Goal: Task Accomplishment & Management: Complete application form

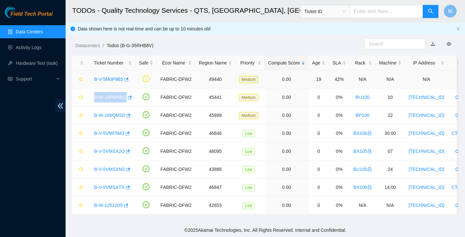
click at [118, 80] on link "B-V-5M0P9B5" at bounding box center [108, 79] width 29 height 5
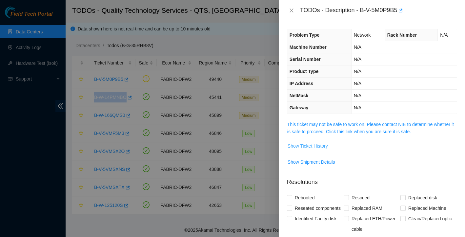
click at [320, 146] on span "Show Ticket History" at bounding box center [308, 146] width 40 height 7
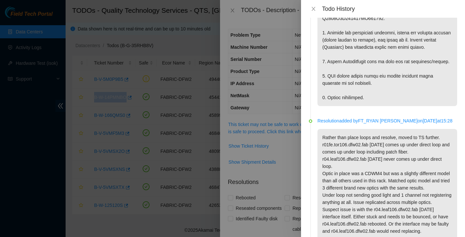
scroll to position [317, 0]
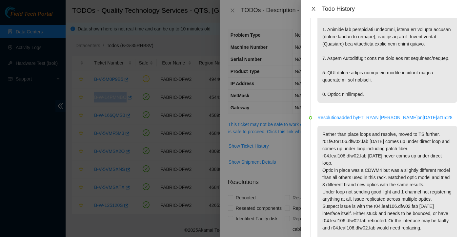
click at [314, 8] on icon "close" at bounding box center [313, 8] width 5 height 5
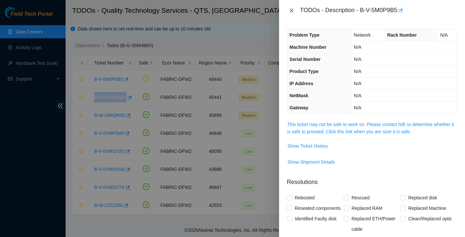
click at [289, 10] on icon "close" at bounding box center [291, 10] width 5 height 5
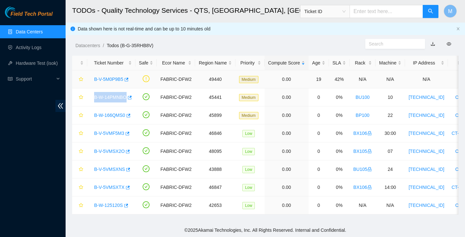
click at [114, 80] on link "B-V-5M0P9B5" at bounding box center [108, 79] width 29 height 5
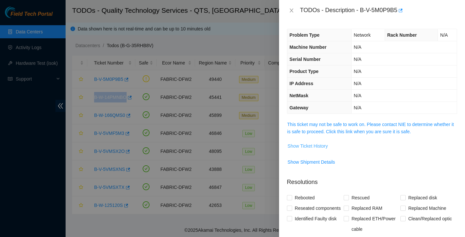
click at [322, 147] on span "Show Ticket History" at bounding box center [308, 146] width 40 height 7
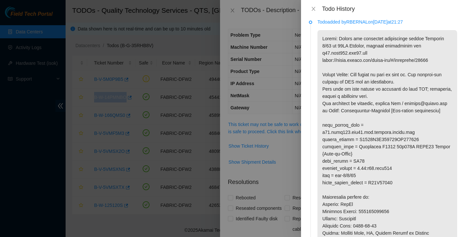
scroll to position [0, 0]
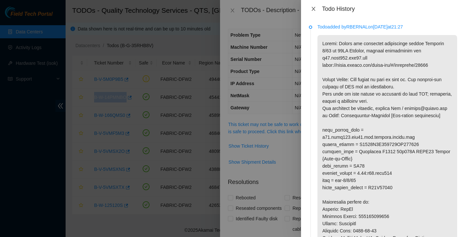
click at [315, 9] on icon "close" at bounding box center [313, 8] width 5 height 5
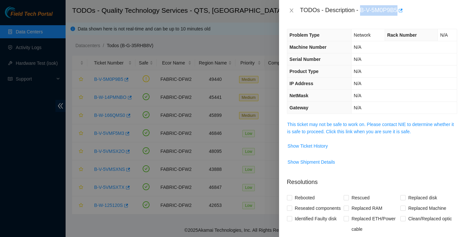
drag, startPoint x: 363, startPoint y: 10, endPoint x: 400, endPoint y: 8, distance: 37.4
click at [400, 8] on div "TODOs - Description - B-V-5M0P9B5" at bounding box center [378, 10] width 157 height 10
copy div "B-V-5M0P9B5"
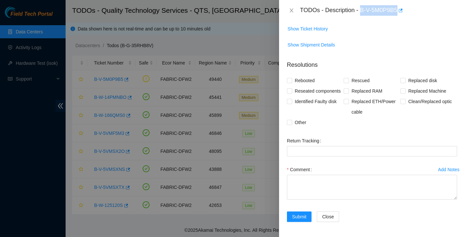
scroll to position [129, 0]
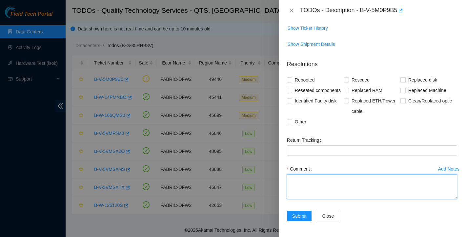
click at [323, 178] on textarea "Comment" at bounding box center [372, 186] width 170 height 25
paste textarea "Ticket: New SN: Bad SN:"
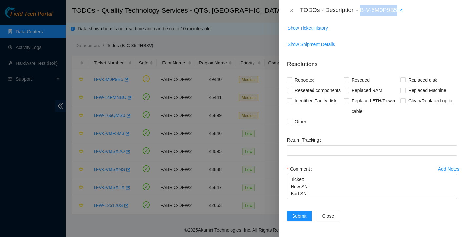
drag, startPoint x: 362, startPoint y: 10, endPoint x: 400, endPoint y: 10, distance: 38.0
click at [400, 10] on div "TODOs - Description - B-V-5M0P9B5" at bounding box center [378, 10] width 157 height 10
copy div "B-V-5M0P9B5"
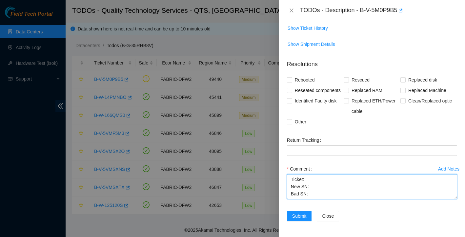
click at [312, 181] on textarea "Ticket: New SN: Bad SN:" at bounding box center [372, 186] width 170 height 25
paste textarea "B-V-5M0P9B5"
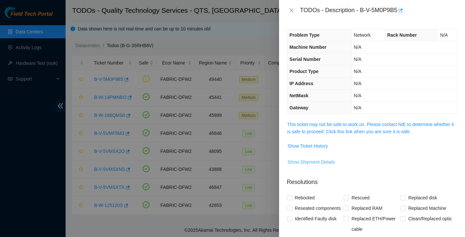
scroll to position [0, 0]
click at [322, 145] on span "Show Ticket History" at bounding box center [308, 146] width 40 height 7
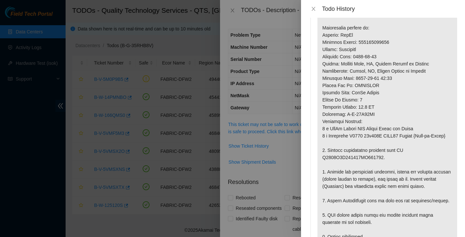
scroll to position [175, 0]
drag, startPoint x: 322, startPoint y: 172, endPoint x: 384, endPoint y: 174, distance: 62.0
click at [384, 174] on p at bounding box center [387, 52] width 140 height 385
copy p "R3250B2F155601AK301863"
click at [283, 174] on div at bounding box center [232, 118] width 465 height 237
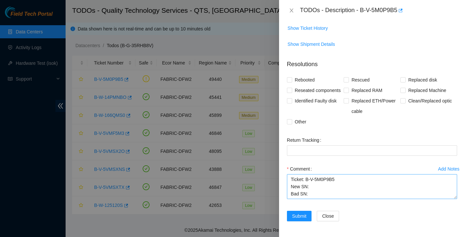
scroll to position [129, 0]
click at [317, 187] on textarea "Ticket: B-V-5M0P9B5 New SN: Bad SN:" at bounding box center [372, 186] width 170 height 25
paste textarea "R3250B2F155601AK301863"
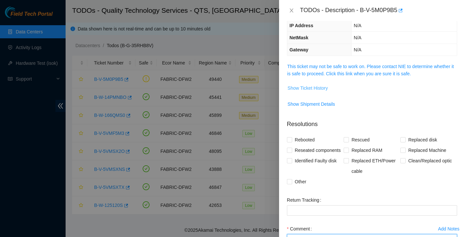
scroll to position [42, 0]
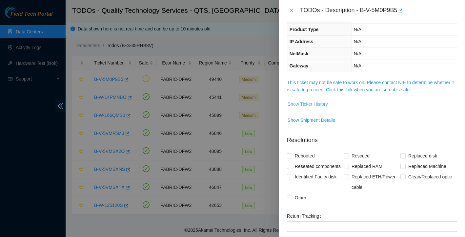
click at [326, 102] on span "Show Ticket History" at bounding box center [308, 104] width 40 height 7
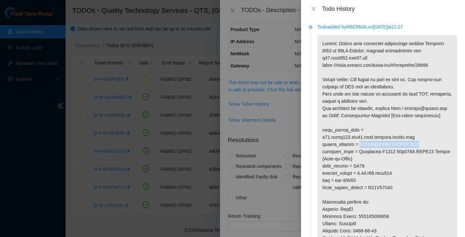
drag, startPoint x: 358, startPoint y: 152, endPoint x: 420, endPoint y: 149, distance: 62.1
click at [420, 149] on p at bounding box center [387, 227] width 140 height 385
copy p "R3250B2F113626AK200354"
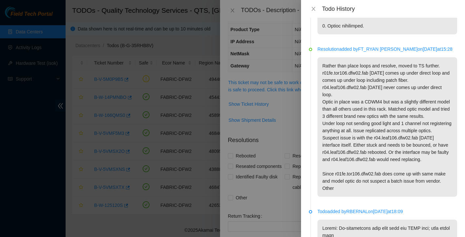
scroll to position [727, 0]
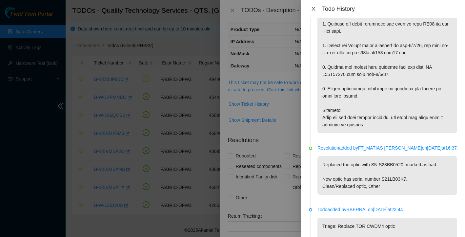
click at [314, 8] on icon "close" at bounding box center [314, 9] width 4 height 4
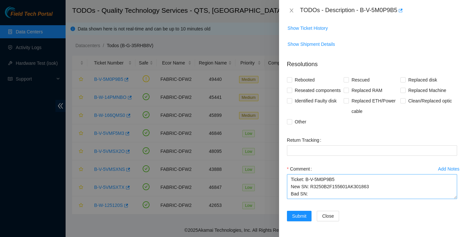
scroll to position [129, 0]
click at [316, 192] on textarea "Ticket: B-V-5M0P9B5 New SN: R3250B2F155601AK301863 Bad SN:" at bounding box center [372, 186] width 170 height 25
paste textarea "R3250B2F113626AK200354"
paste textarea "SO B-W-14I11PM RMA B-W-14I11NY"
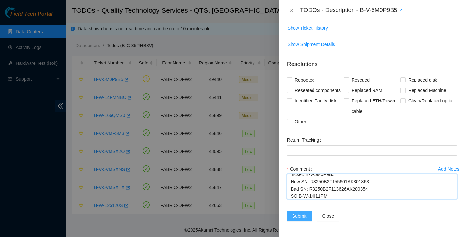
scroll to position [14, 0]
click at [375, 181] on textarea "Ticket: B-V-5M0P9B5 New SN: R3250B2F155601AK301863 Bad SN: R3250B2F113626AK2003…" at bounding box center [372, 186] width 170 height 25
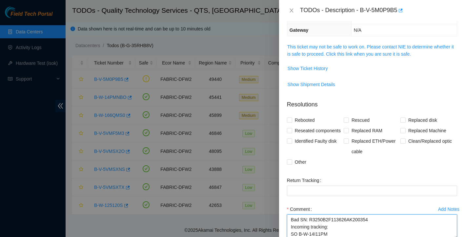
scroll to position [21, 0]
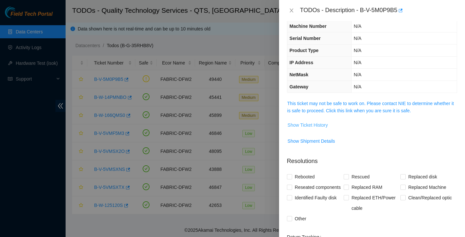
click at [323, 126] on span "Show Ticket History" at bounding box center [308, 125] width 40 height 7
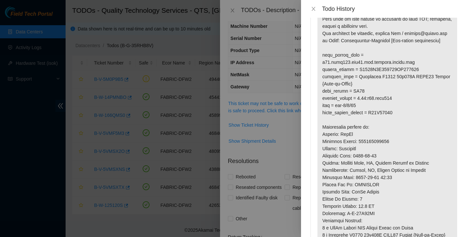
scroll to position [75, 0]
drag, startPoint x: 362, startPoint y: 149, endPoint x: 398, endPoint y: 148, distance: 36.7
click at [398, 148] on p at bounding box center [387, 152] width 140 height 385
copy p "739263647872"
click at [280, 152] on div at bounding box center [232, 118] width 465 height 237
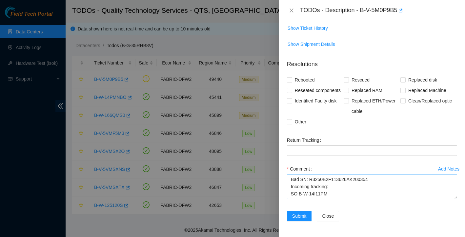
scroll to position [129, 0]
click at [340, 186] on textarea "Ticket: B-V-5M0P9B5 New SN: R3250B2F155601AK301863 Bad SN: R3250B2F113626AK2003…" at bounding box center [372, 186] width 170 height 25
paste textarea "739263647872"
click at [334, 188] on textarea "Ticket: B-V-5M0P9B5 New SN: R3250B2F155601AK301863 Bad SN: R3250B2F113626AK2003…" at bounding box center [372, 186] width 170 height 25
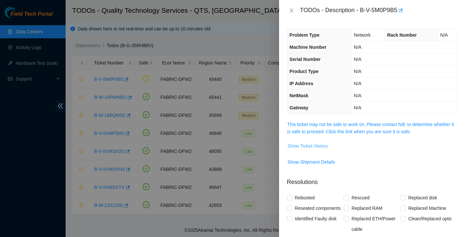
scroll to position [0, 0]
click at [325, 148] on span "Show Ticket History" at bounding box center [308, 146] width 40 height 7
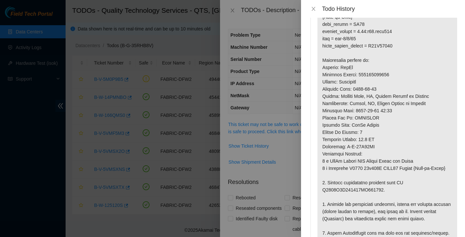
scroll to position [147, 0]
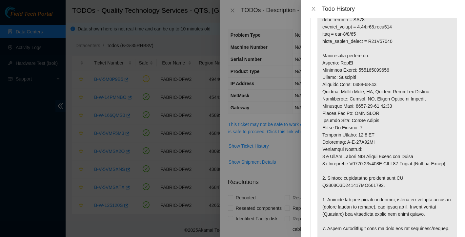
click at [286, 173] on div at bounding box center [232, 118] width 465 height 237
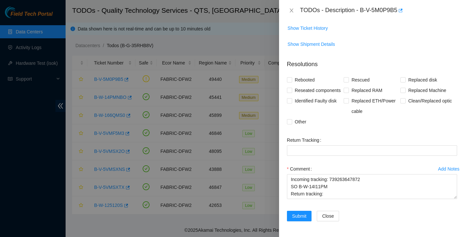
scroll to position [129, 0]
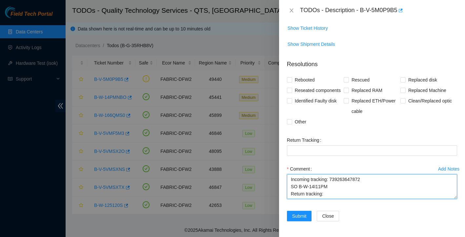
click at [342, 194] on textarea "Ticket: B-V-5M0P9B5 New SN: R3250B2F155601AK301863 Bad SN: R3250B2F113626AK2003…" at bounding box center [372, 186] width 170 height 25
click at [300, 195] on textarea "Ticket: B-V-5M0P9B5 New SN: R3250B2F155601AK301863 Bad SN: R3250B2F113626AK2003…" at bounding box center [372, 186] width 170 height 25
click at [296, 183] on textarea "Ticket: B-V-5M0P9B5 New SN: R3250B2F155601AK301863 Bad SN: R3250B2F113626AK2003…" at bounding box center [372, 186] width 170 height 25
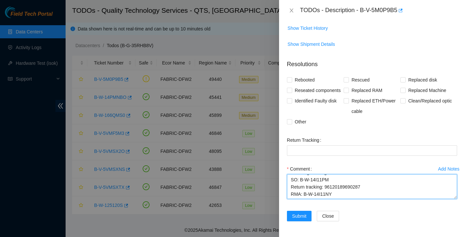
scroll to position [29, 0]
drag, startPoint x: 292, startPoint y: 180, endPoint x: 370, endPoint y: 210, distance: 83.6
click at [370, 210] on div "Add Notes Comment Ticket: B-V-5M0P9B5 New SN: R3250B2F155601AK301863 Bad SN: R3…" at bounding box center [371, 187] width 175 height 47
click at [361, 178] on textarea "Ticket: B-V-5M0P9B5 New SN: R3250B2F155601AK301863 Bad SN: R3250B2F113626AK2003…" at bounding box center [372, 186] width 170 height 25
drag, startPoint x: 327, startPoint y: 188, endPoint x: 375, endPoint y: 187, distance: 47.9
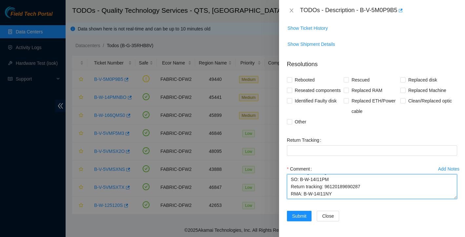
click at [375, 187] on textarea "Ticket: B-V-5M0P9B5 New SN: R3250B2F155601AK301863 Bad SN: R3250B2F113626AK2003…" at bounding box center [372, 186] width 170 height 25
click at [381, 199] on textarea "Ticket: B-V-5M0P9B5 New SN: R3250B2F155601AK301863 Bad SN: R3250B2F113626AK2003…" at bounding box center [372, 186] width 170 height 25
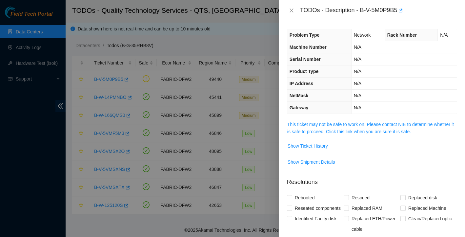
scroll to position [0, 0]
type textarea "Ticket: B-V-5M0P9B5 New SN: R3250B2F155601AK301863 Bad SN: R3250B2F113626AK2003…"
click at [292, 10] on icon "close" at bounding box center [292, 11] width 4 height 4
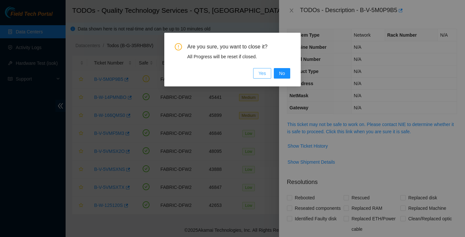
click at [264, 76] on span "Yes" at bounding box center [262, 73] width 8 height 7
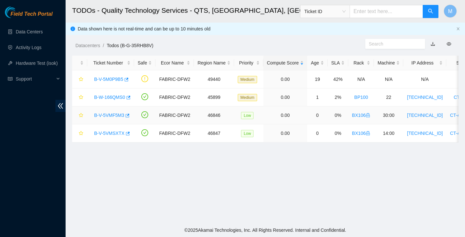
click at [111, 115] on link "B-V-5VMF5M3" at bounding box center [109, 115] width 30 height 5
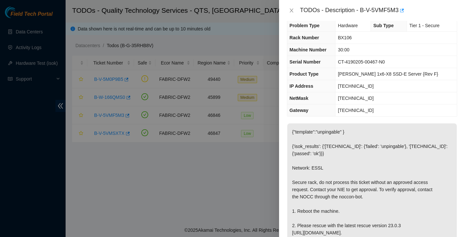
scroll to position [11, 0]
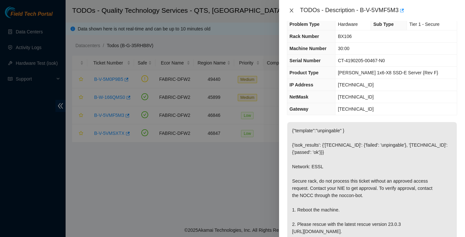
click at [291, 10] on icon "close" at bounding box center [291, 10] width 5 height 5
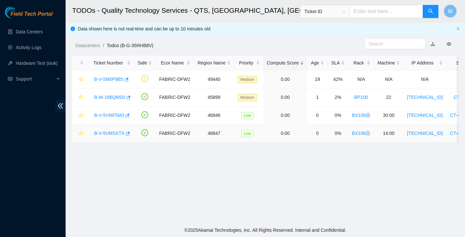
click at [113, 134] on link "B-V-5VMSXTX" at bounding box center [109, 133] width 31 height 5
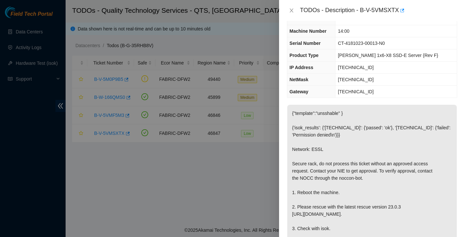
scroll to position [19, 0]
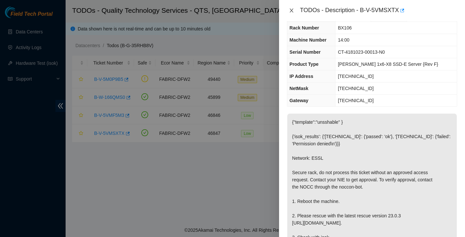
click at [292, 12] on icon "close" at bounding box center [291, 10] width 5 height 5
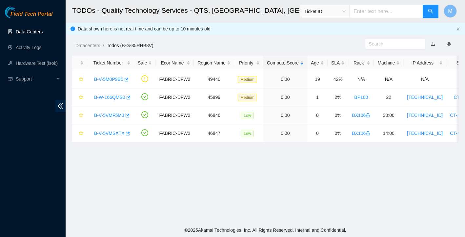
click at [17, 33] on link "Data Centers" at bounding box center [29, 31] width 27 height 5
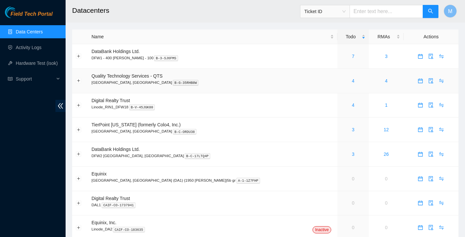
click at [418, 81] on icon "calendar" at bounding box center [420, 80] width 5 height 5
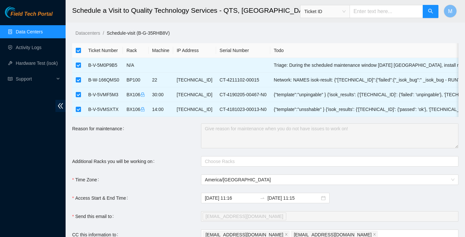
click at [80, 52] on input "checkbox" at bounding box center [78, 50] width 5 height 5
checkbox input "false"
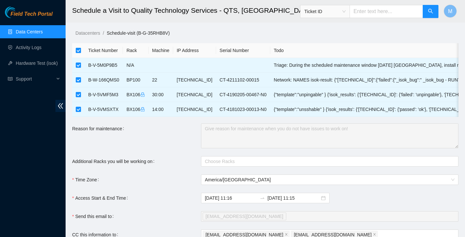
checkbox input "false"
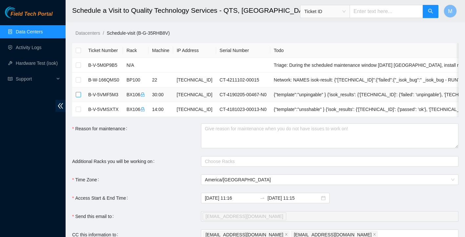
click at [77, 95] on input "checkbox" at bounding box center [78, 94] width 5 height 5
checkbox input "true"
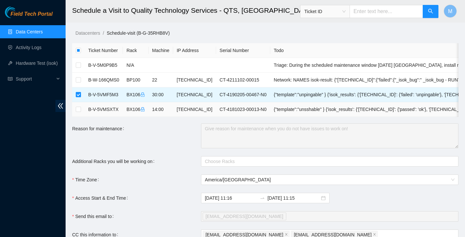
click at [78, 105] on td at bounding box center [78, 109] width 12 height 15
click at [78, 108] on input "checkbox" at bounding box center [78, 109] width 5 height 5
checkbox input "true"
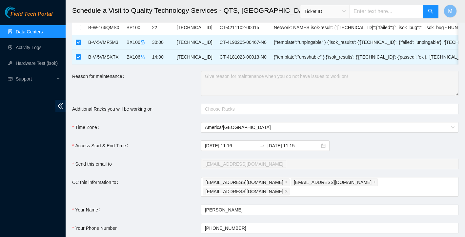
scroll to position [54, 0]
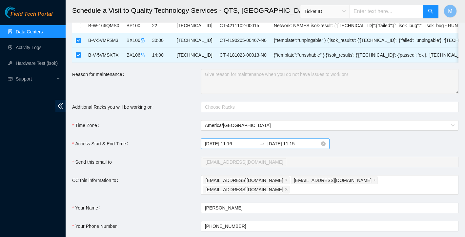
click at [292, 143] on input "[DATE] 11:15" at bounding box center [294, 143] width 52 height 7
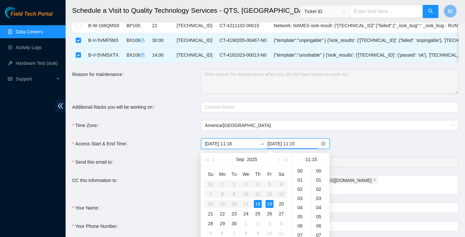
scroll to position [138, 0]
click at [259, 204] on div "18" at bounding box center [258, 204] width 8 height 8
click at [302, 173] on div "23" at bounding box center [302, 171] width 18 height 9
type input "[DATE] 11:15"
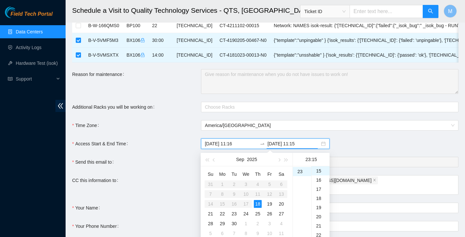
click at [356, 140] on div "[DATE] 11:16 [DATE] 11:15" at bounding box center [329, 144] width 257 height 10
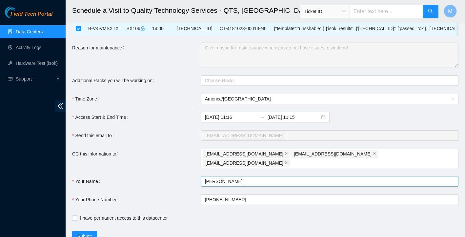
scroll to position [94, 0]
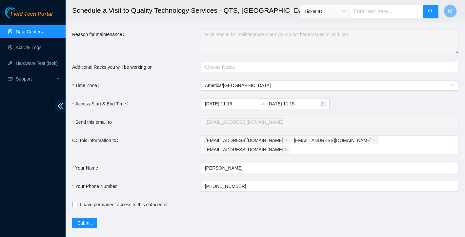
click at [74, 202] on input "I have permanent access to this datacenter" at bounding box center [74, 204] width 5 height 5
checkbox input "true"
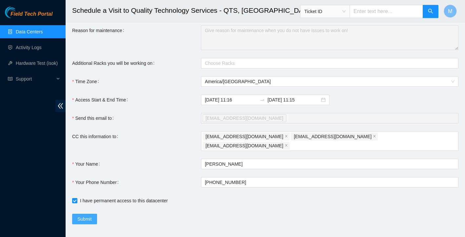
scroll to position [98, 0]
click at [86, 216] on span "Submit" at bounding box center [84, 219] width 14 height 7
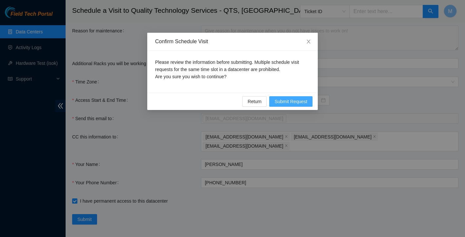
click at [292, 103] on span "Submit Request" at bounding box center [291, 101] width 33 height 7
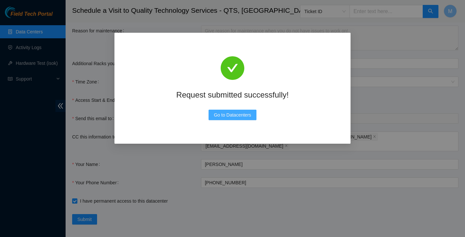
click at [245, 116] on span "Go to Datacenters" at bounding box center [232, 115] width 37 height 7
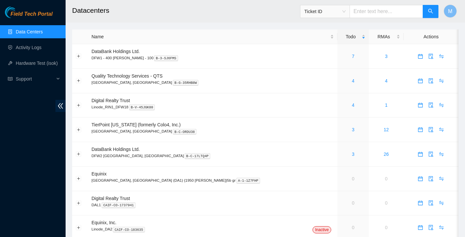
click at [202, 0] on h2 "Datacenters" at bounding box center [230, 10] width 316 height 21
click at [352, 81] on link "4" at bounding box center [353, 80] width 3 height 5
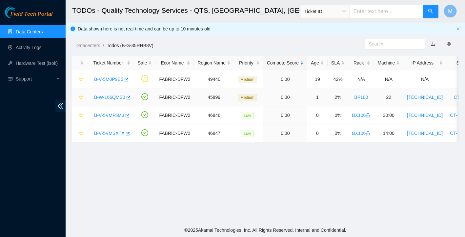
click at [108, 99] on link "B-W-166QMS0" at bounding box center [109, 97] width 31 height 5
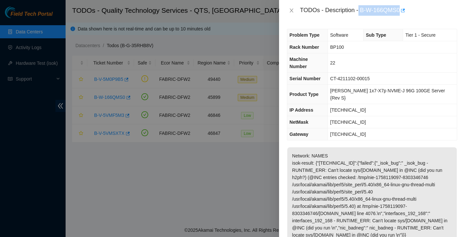
drag, startPoint x: 361, startPoint y: 10, endPoint x: 402, endPoint y: 10, distance: 41.3
click at [402, 10] on div "TODOs - Description - B-W-166QMS0" at bounding box center [378, 10] width 157 height 10
copy div "B-W-166QMS0"
click at [293, 11] on icon "close" at bounding box center [291, 10] width 5 height 5
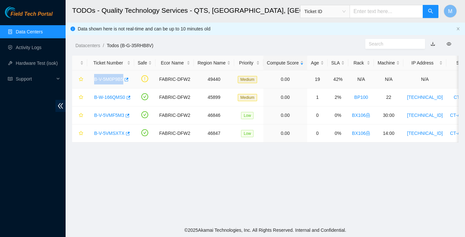
drag, startPoint x: 93, startPoint y: 79, endPoint x: 124, endPoint y: 79, distance: 30.5
click at [124, 79] on div "B-V-5M0P9B5" at bounding box center [111, 79] width 40 height 10
copy link "B-V-5M0P9B5"
click at [110, 97] on link "B-W-166QMS0" at bounding box center [109, 97] width 31 height 5
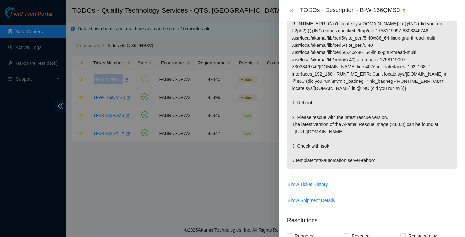
scroll to position [268, 0]
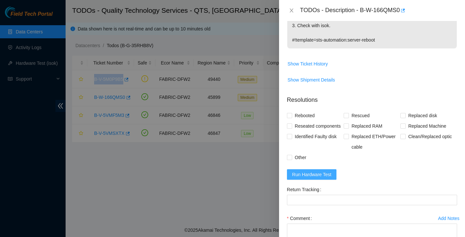
click at [332, 174] on button "Run Hardware Test" at bounding box center [312, 175] width 50 height 10
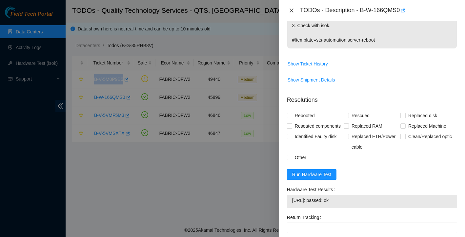
click at [291, 10] on icon "close" at bounding box center [291, 10] width 5 height 5
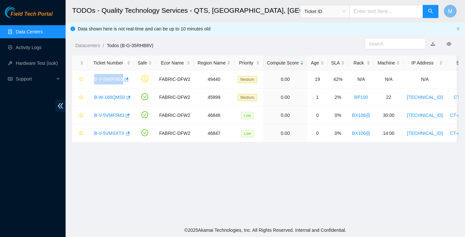
scroll to position [129, 0]
click at [40, 49] on link "Activity Logs" at bounding box center [29, 47] width 26 height 5
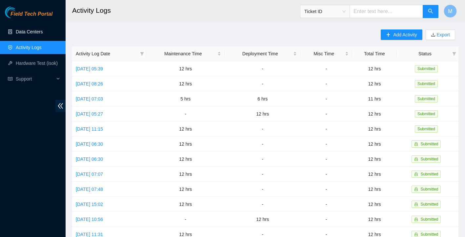
click at [28, 31] on link "Data Centers" at bounding box center [29, 31] width 27 height 5
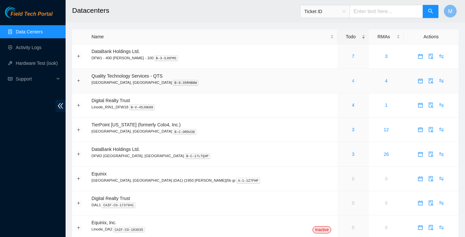
click at [352, 81] on link "4" at bounding box center [353, 80] width 3 height 5
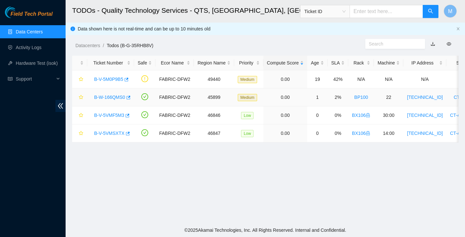
click at [117, 96] on link "B-W-166QMS0" at bounding box center [109, 97] width 31 height 5
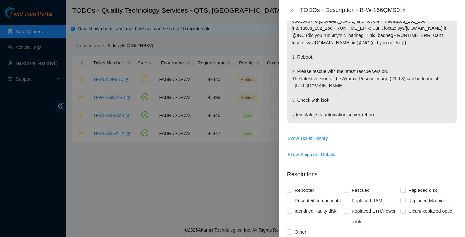
scroll to position [251, 0]
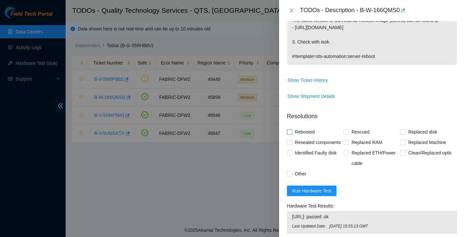
click at [288, 130] on input "Rebooted" at bounding box center [289, 132] width 5 height 5
checkbox input "true"
click at [347, 130] on input "Rescued" at bounding box center [346, 132] width 5 height 5
checkbox input "true"
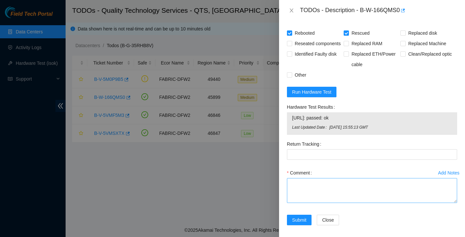
scroll to position [350, 0]
click at [306, 181] on textarea "Comment" at bounding box center [372, 191] width 170 height 25
type textarea "Rebooted rescued reconfigured isok output: PASSING"
click at [298, 217] on span "Submit" at bounding box center [299, 220] width 14 height 7
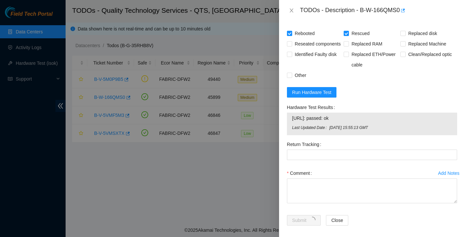
scroll to position [129, 0]
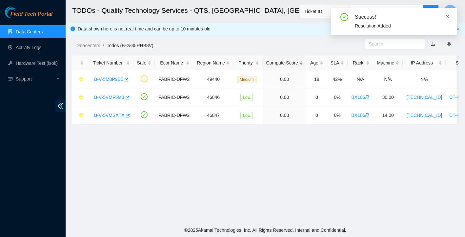
click at [448, 15] on icon "close" at bounding box center [447, 16] width 5 height 5
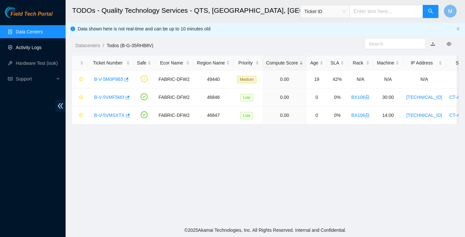
click at [29, 47] on link "Activity Logs" at bounding box center [29, 47] width 26 height 5
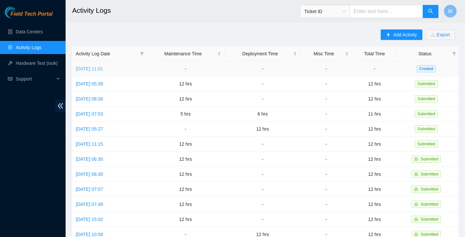
click at [103, 70] on link "Thu, 18 Sep 2025 11:01" at bounding box center [89, 68] width 27 height 5
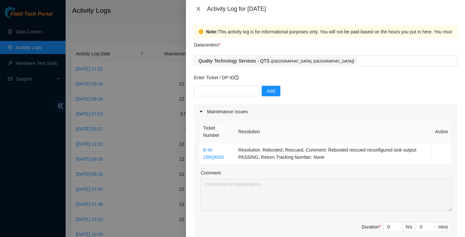
click at [199, 10] on icon "close" at bounding box center [198, 8] width 5 height 5
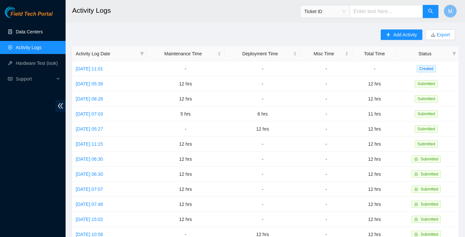
click at [27, 30] on link "Data Centers" at bounding box center [29, 31] width 27 height 5
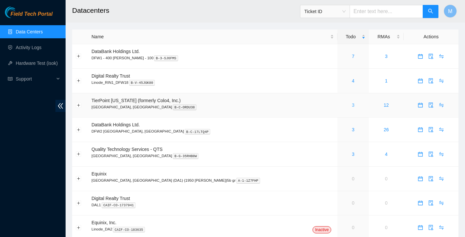
click at [352, 105] on link "3" at bounding box center [353, 105] width 3 height 5
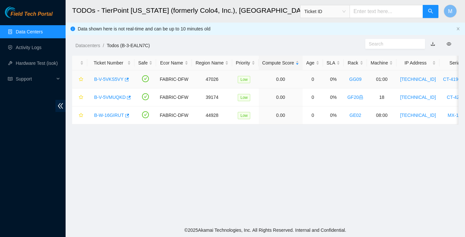
click at [115, 79] on link "B-V-5VKS5VY" at bounding box center [109, 79] width 30 height 5
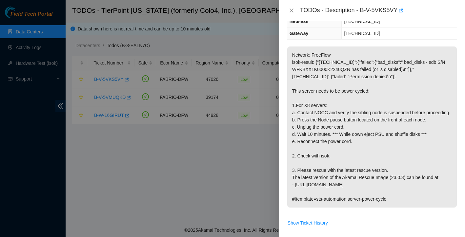
scroll to position [25, 0]
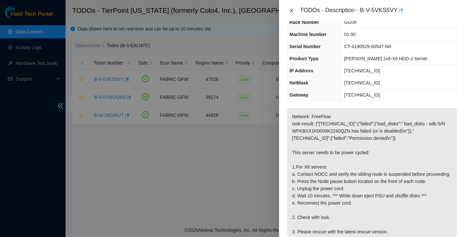
click at [294, 9] on button "Close" at bounding box center [291, 11] width 9 height 6
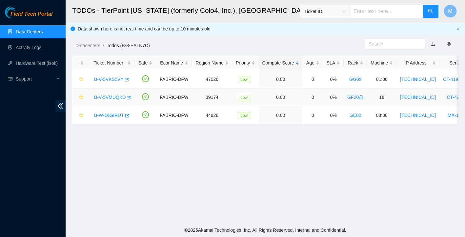
click at [113, 97] on link "B-V-5VMUQKD" at bounding box center [109, 97] width 31 height 5
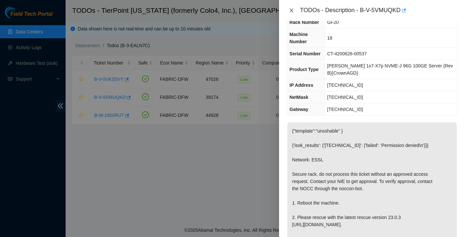
click at [295, 14] on button "Close" at bounding box center [291, 11] width 9 height 6
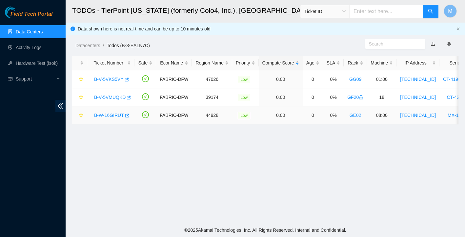
click at [114, 114] on link "B-W-16GIRUT" at bounding box center [109, 115] width 30 height 5
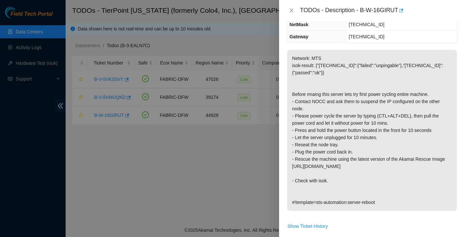
scroll to position [53, 0]
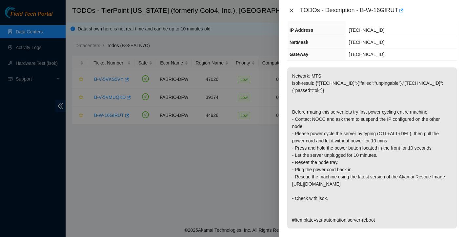
click at [292, 12] on icon "close" at bounding box center [291, 10] width 5 height 5
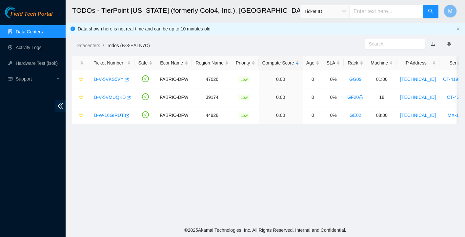
click at [29, 31] on link "Data Centers" at bounding box center [29, 31] width 27 height 5
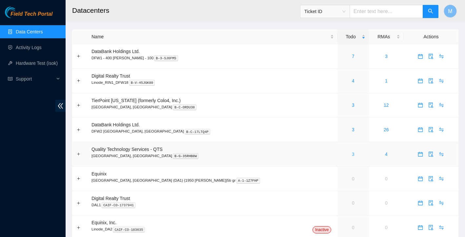
click at [352, 154] on link "3" at bounding box center [353, 154] width 3 height 5
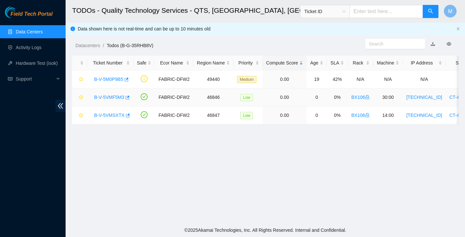
click at [106, 96] on link "B-V-5VMF5M3" at bounding box center [109, 97] width 30 height 5
